Goal: Browse casually

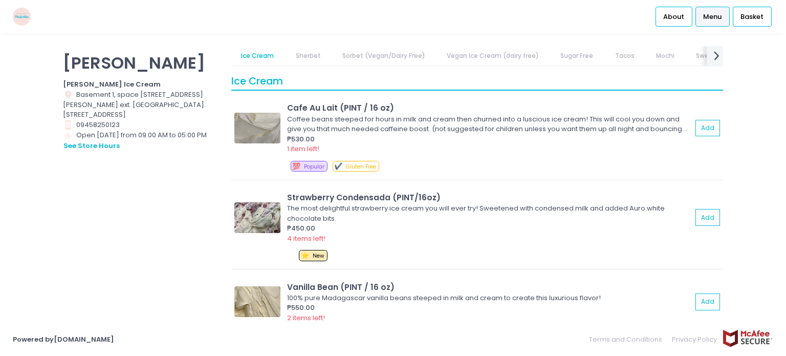
click at [711, 60] on icon "next Created with Sketch." at bounding box center [716, 55] width 15 height 15
click at [711, 60] on link "SORBETES" at bounding box center [707, 55] width 50 height 19
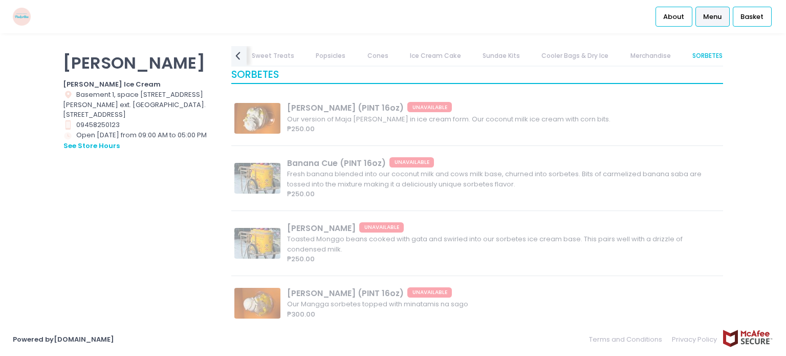
scroll to position [5481, 0]
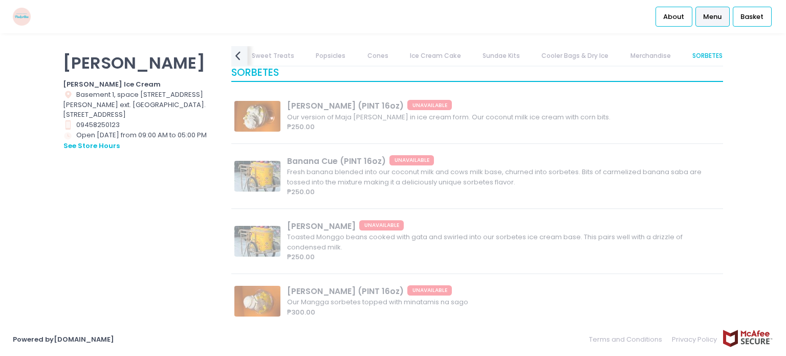
click at [240, 56] on icon "prev Created with Sketch." at bounding box center [237, 55] width 15 height 15
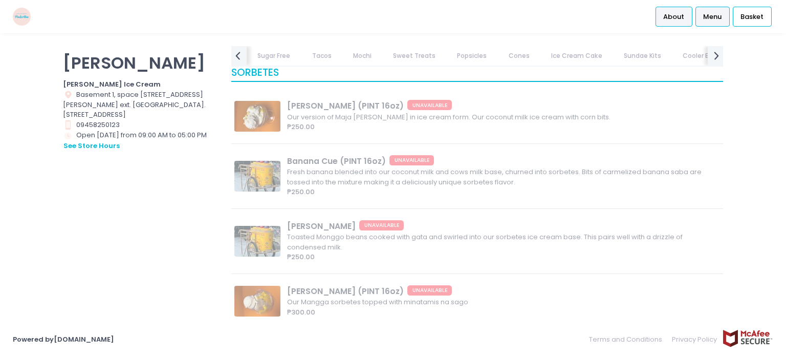
click at [676, 21] on span "About" at bounding box center [673, 17] width 21 height 10
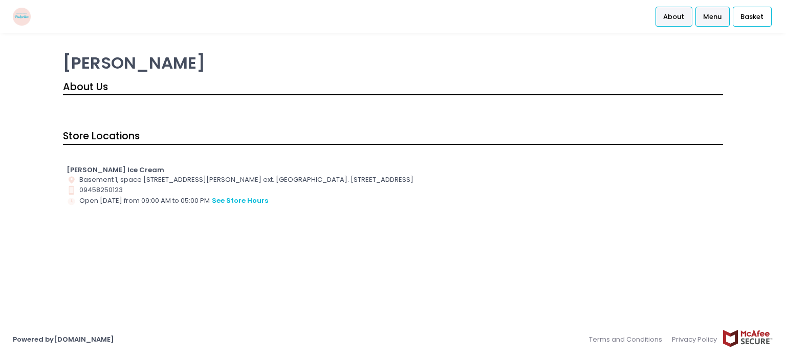
click at [711, 19] on span "Menu" at bounding box center [712, 17] width 18 height 10
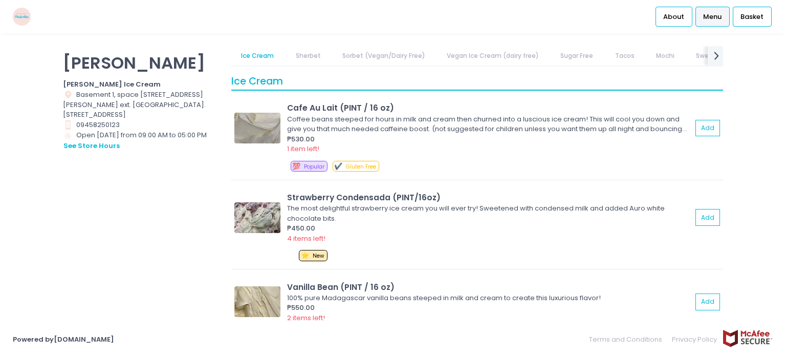
click at [313, 56] on link "Sherbet" at bounding box center [307, 55] width 45 height 19
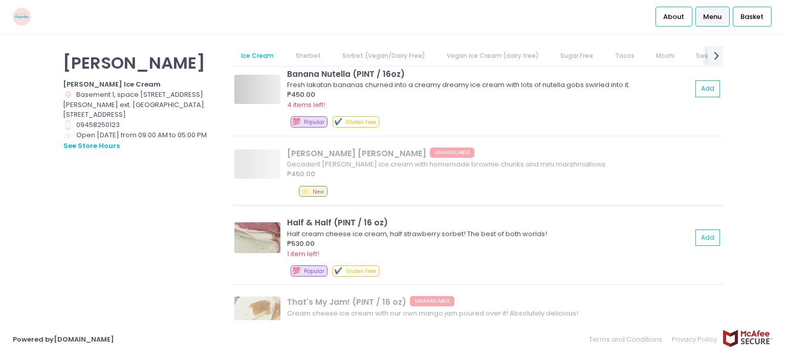
scroll to position [693, 0]
